Goal: Task Accomplishment & Management: Manage account settings

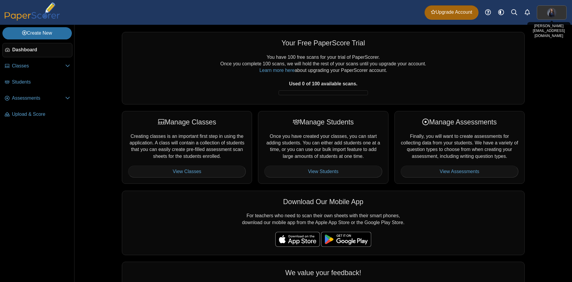
click at [547, 15] on link at bounding box center [552, 12] width 30 height 14
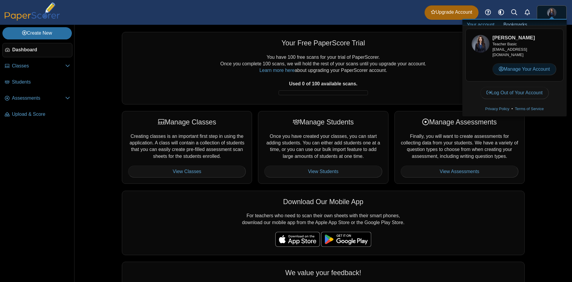
click at [516, 72] on link "Manage Your Account" at bounding box center [525, 69] width 64 height 12
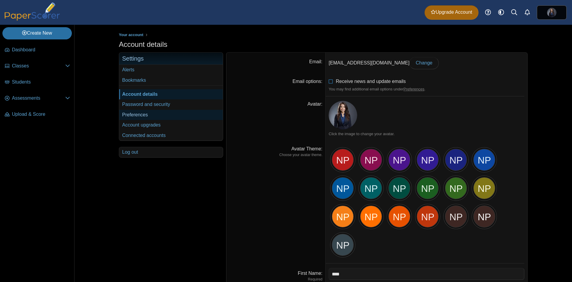
click at [135, 114] on link "Preferences" at bounding box center [171, 115] width 104 height 10
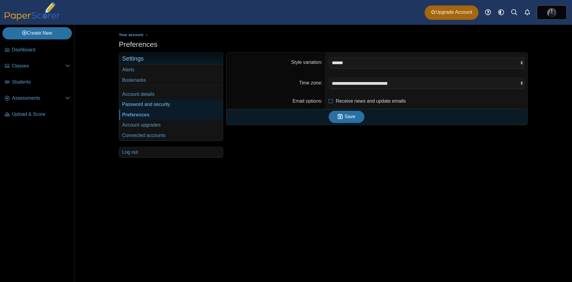
click at [144, 104] on link "Password and security" at bounding box center [171, 104] width 104 height 10
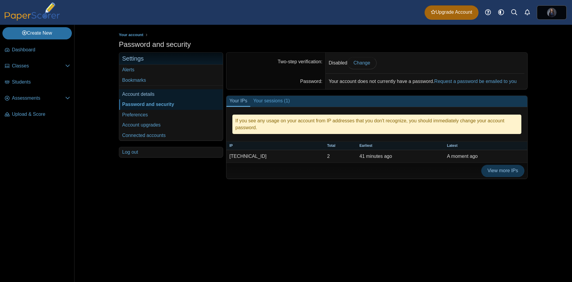
click at [138, 96] on link "Account details" at bounding box center [171, 94] width 104 height 10
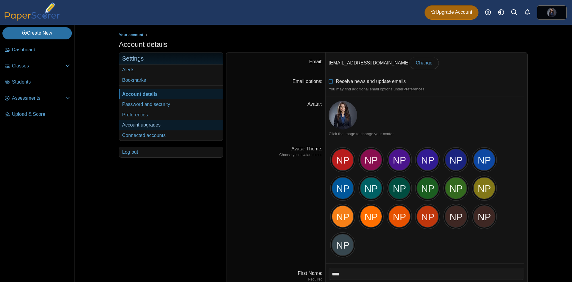
click at [133, 125] on link "Account upgrades" at bounding box center [171, 125] width 104 height 10
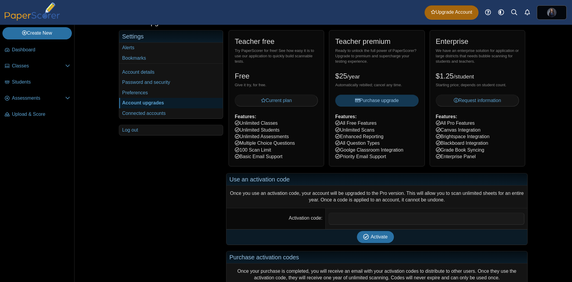
scroll to position [85, 0]
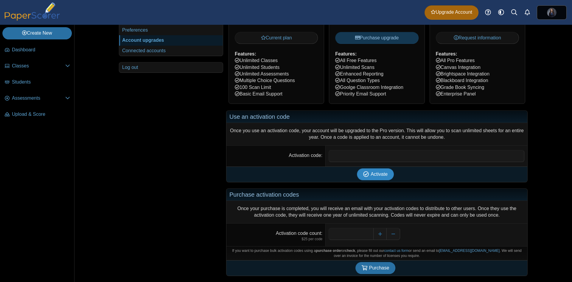
click at [370, 177] on button "Activate" at bounding box center [375, 174] width 37 height 12
click at [150, 52] on link "Connected accounts" at bounding box center [171, 51] width 104 height 10
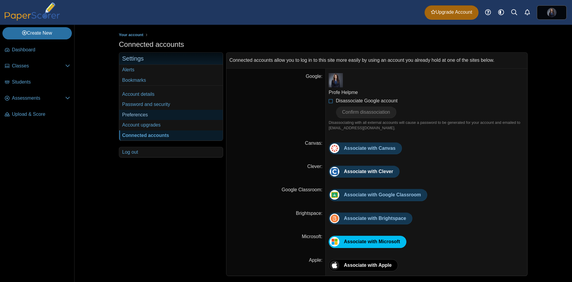
click at [136, 115] on link "Preferences" at bounding box center [171, 115] width 104 height 10
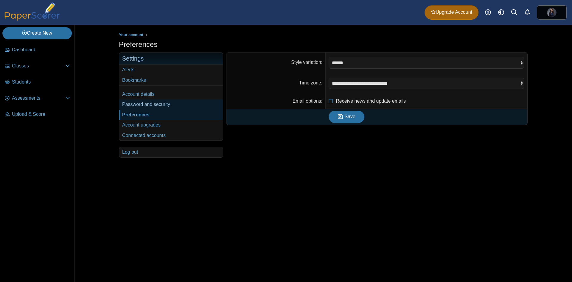
click at [131, 105] on link "Password and security" at bounding box center [171, 104] width 104 height 10
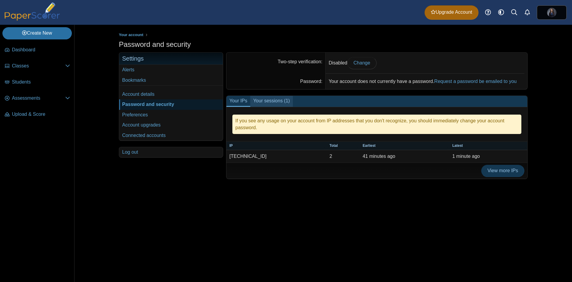
click at [265, 101] on link "Your sessions (1)" at bounding box center [271, 101] width 43 height 11
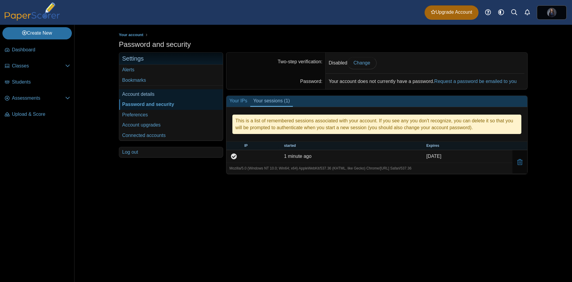
click at [137, 93] on link "Account details" at bounding box center [171, 94] width 104 height 10
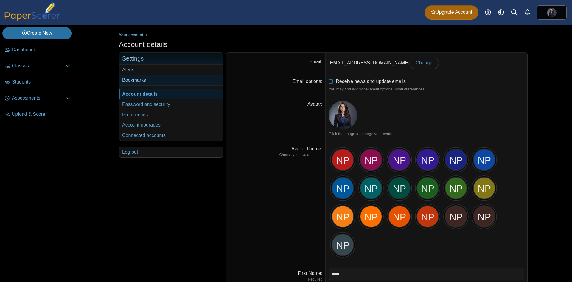
click at [136, 80] on link "Bookmarks" at bounding box center [171, 80] width 104 height 10
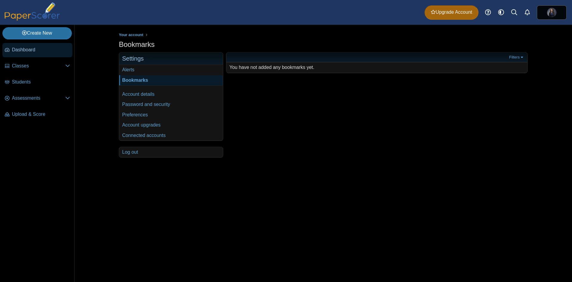
click at [27, 51] on span "Dashboard" at bounding box center [41, 49] width 58 height 7
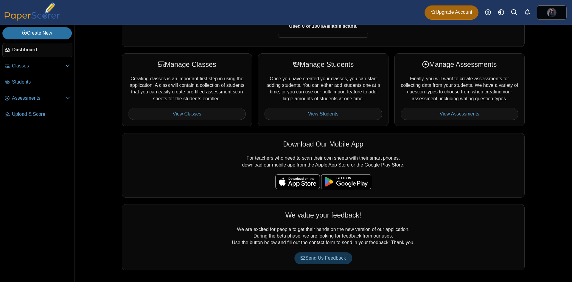
scroll to position [58, 0]
click at [14, 111] on span "Upload & Score" at bounding box center [41, 114] width 58 height 7
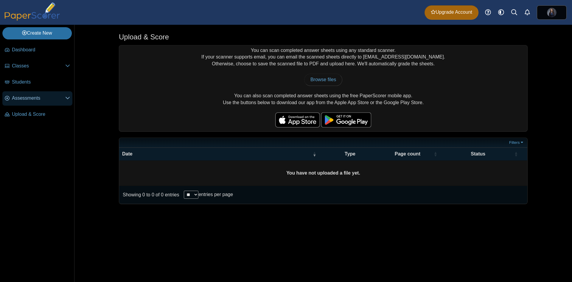
click at [15, 100] on span "Assessments" at bounding box center [38, 98] width 53 height 7
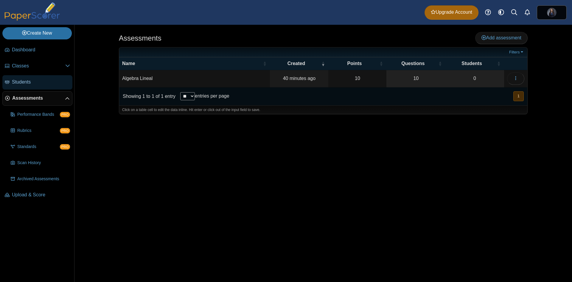
click at [15, 80] on span "Students" at bounding box center [41, 82] width 58 height 7
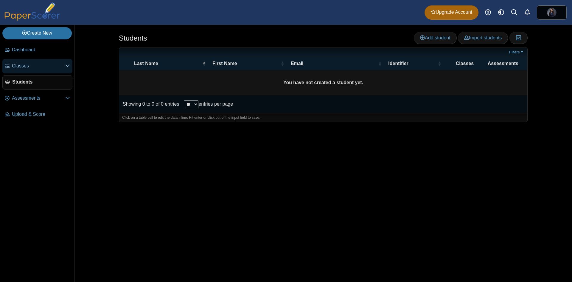
click at [13, 68] on span "Classes" at bounding box center [38, 66] width 53 height 7
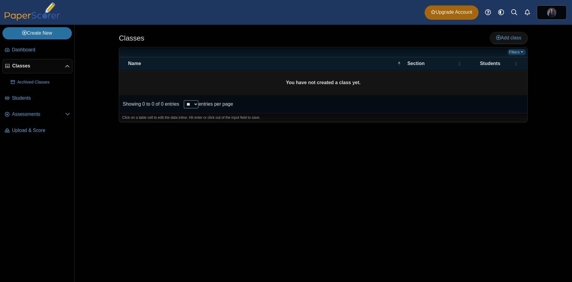
click at [520, 52] on link "Filters" at bounding box center [517, 52] width 18 height 6
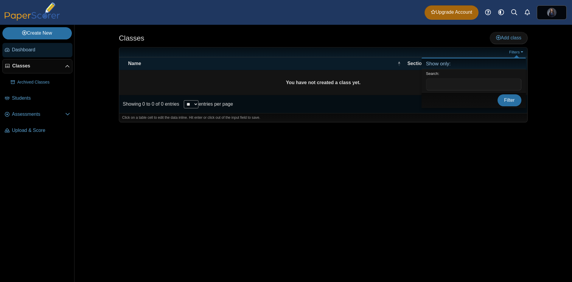
click at [24, 49] on span "Dashboard" at bounding box center [41, 49] width 58 height 7
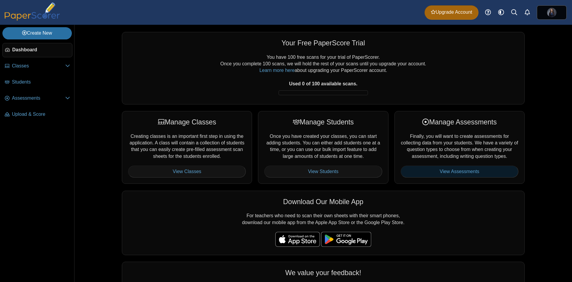
click at [468, 171] on link "View Assessments" at bounding box center [460, 171] width 118 height 12
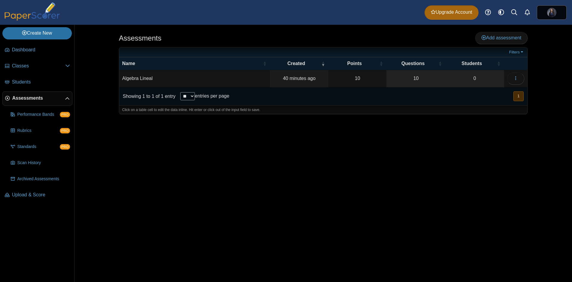
click at [48, 10] on img at bounding box center [32, 11] width 60 height 18
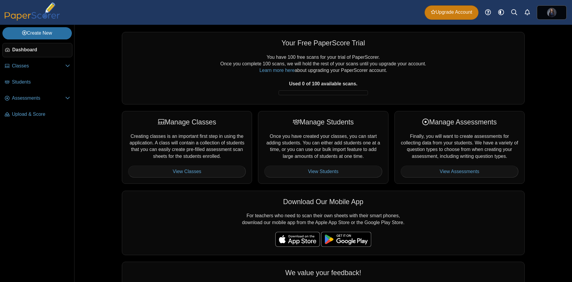
click at [459, 15] on span "Upgrade Account" at bounding box center [451, 12] width 41 height 7
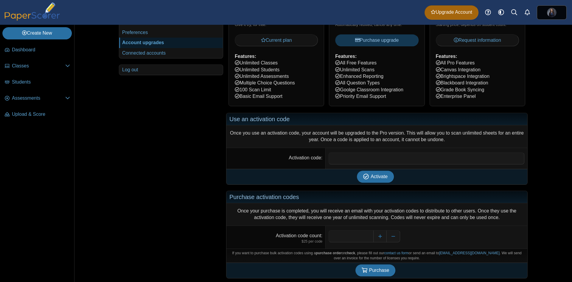
scroll to position [85, 0]
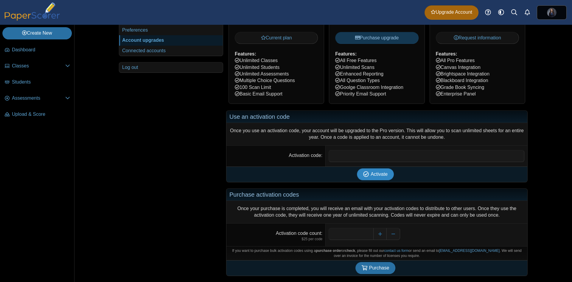
click at [376, 175] on span "Activate" at bounding box center [379, 173] width 17 height 5
click at [140, 53] on link "Connected accounts" at bounding box center [171, 51] width 104 height 10
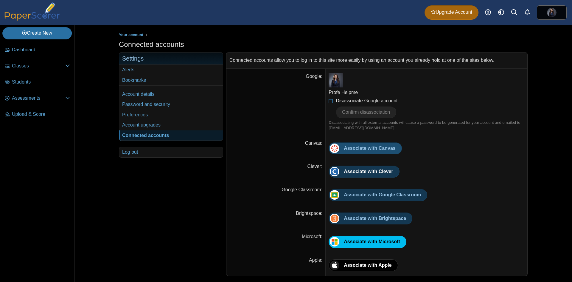
click at [382, 149] on span "Associate with Canvas" at bounding box center [370, 147] width 52 height 5
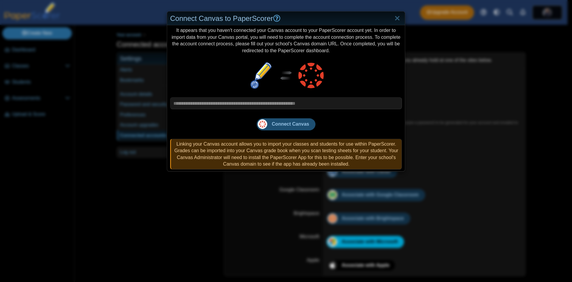
click at [275, 124] on span "Connect Canvas" at bounding box center [290, 123] width 37 height 5
click at [288, 127] on button "Connect Canvas" at bounding box center [286, 124] width 59 height 12
click at [393, 17] on link "Close" at bounding box center [397, 18] width 9 height 10
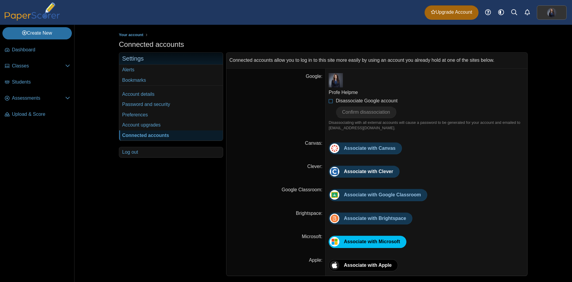
click at [549, 12] on img at bounding box center [552, 13] width 10 height 10
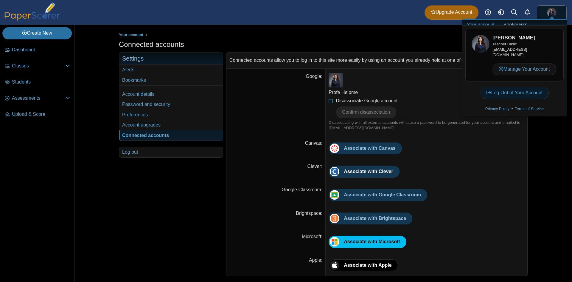
click at [524, 95] on link "Log Out of Your Account" at bounding box center [514, 93] width 69 height 12
